Goal: Navigation & Orientation: Find specific page/section

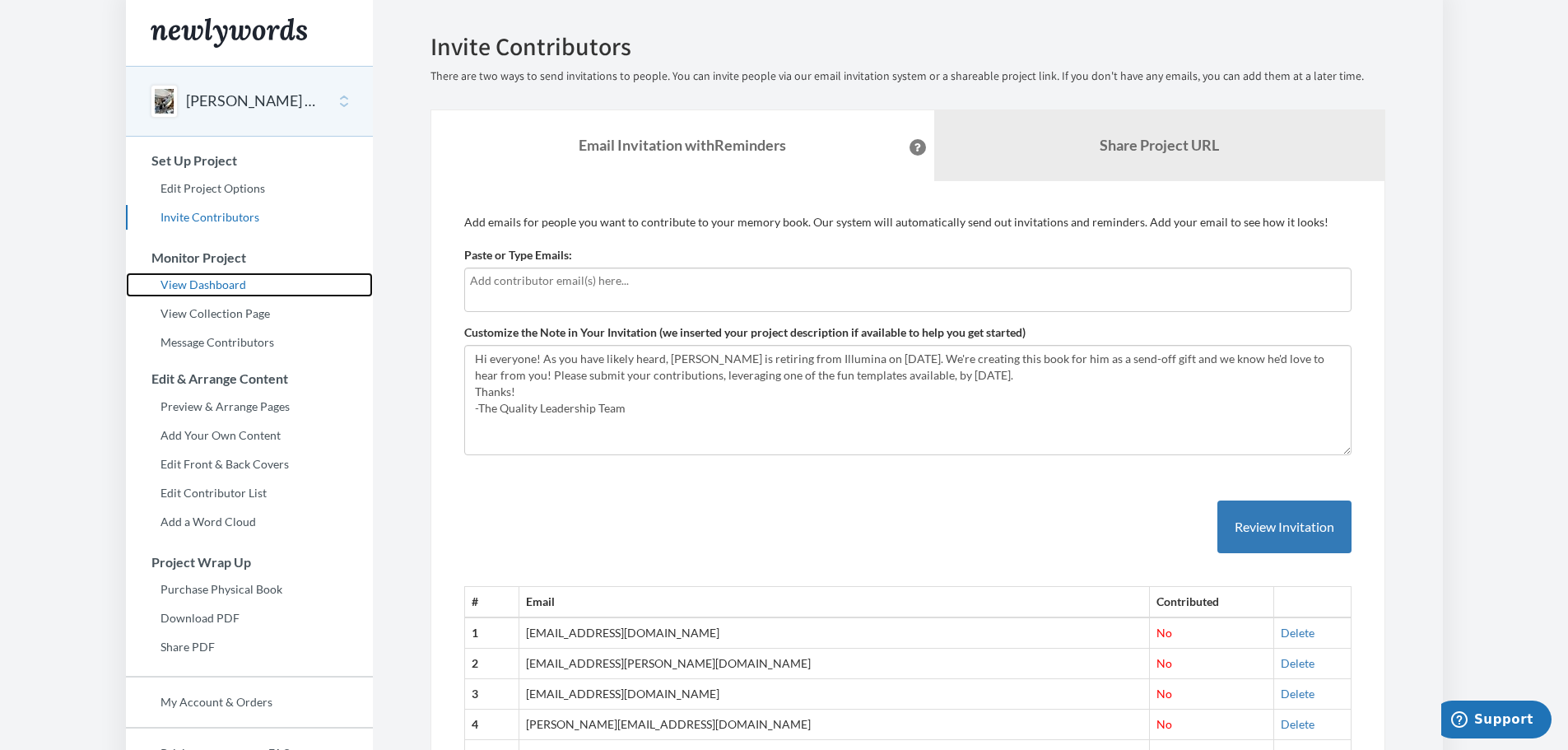
click at [200, 280] on link "View Dashboard" at bounding box center [248, 285] width 246 height 25
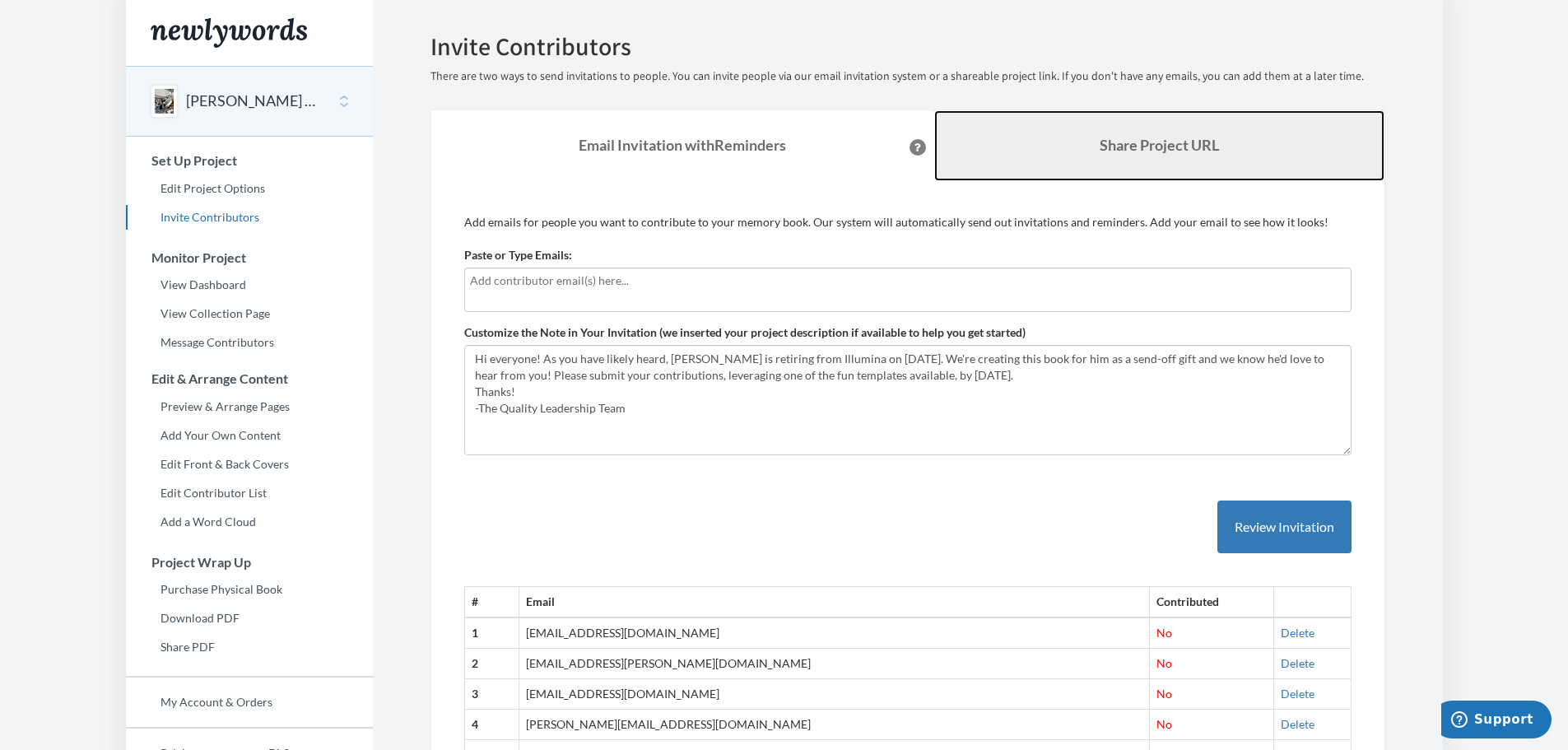
click at [1166, 153] on b "Share Project URL" at bounding box center [1159, 144] width 119 height 18
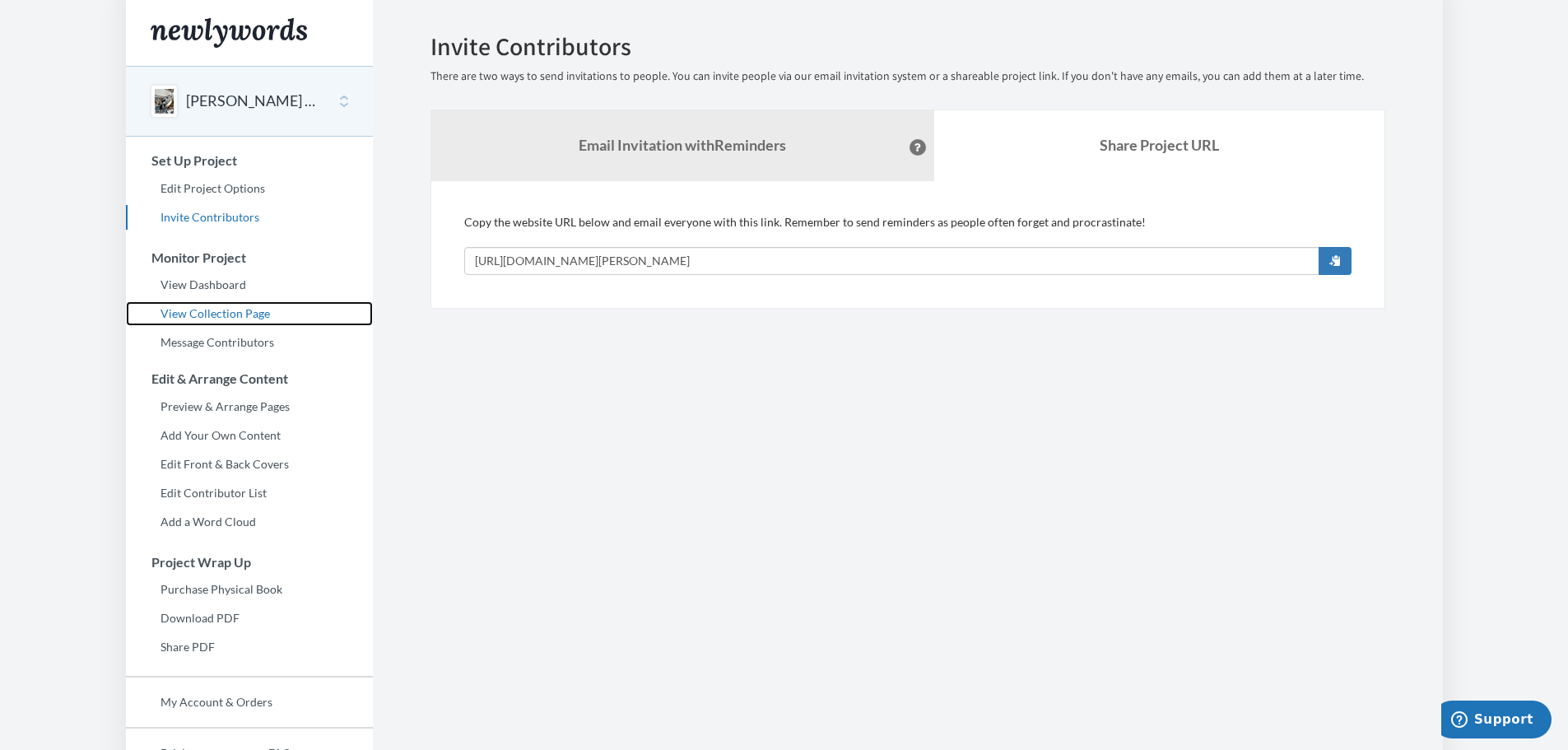
click at [234, 312] on link "View Collection Page" at bounding box center [248, 314] width 246 height 25
